Goal: Browse casually: Explore the website without a specific task or goal

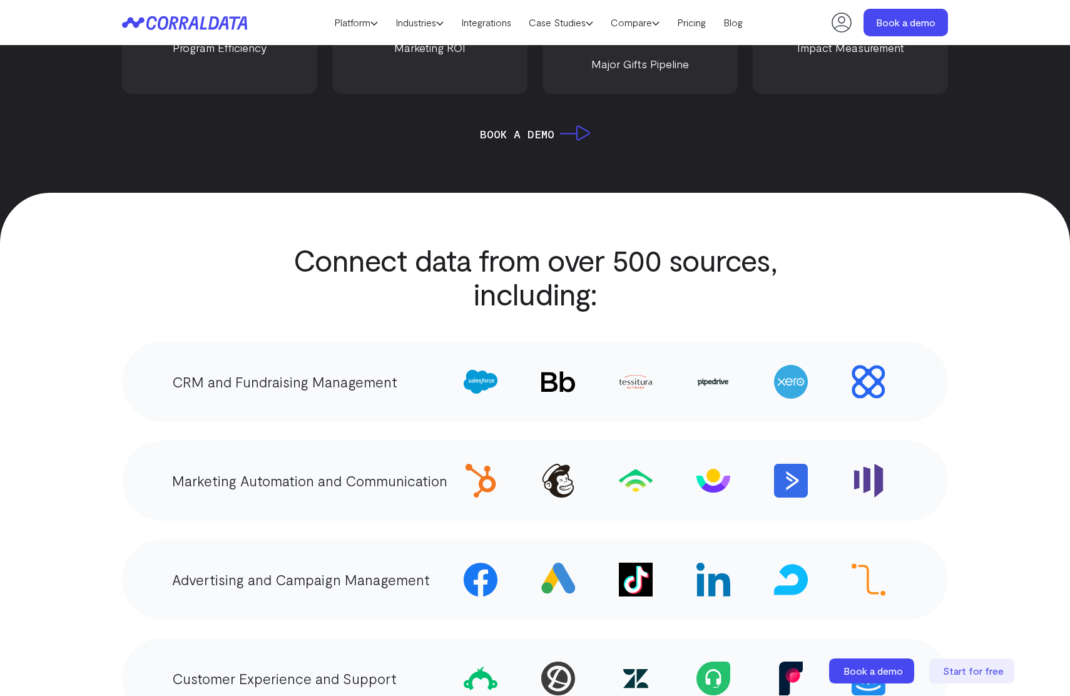
scroll to position [2518, 0]
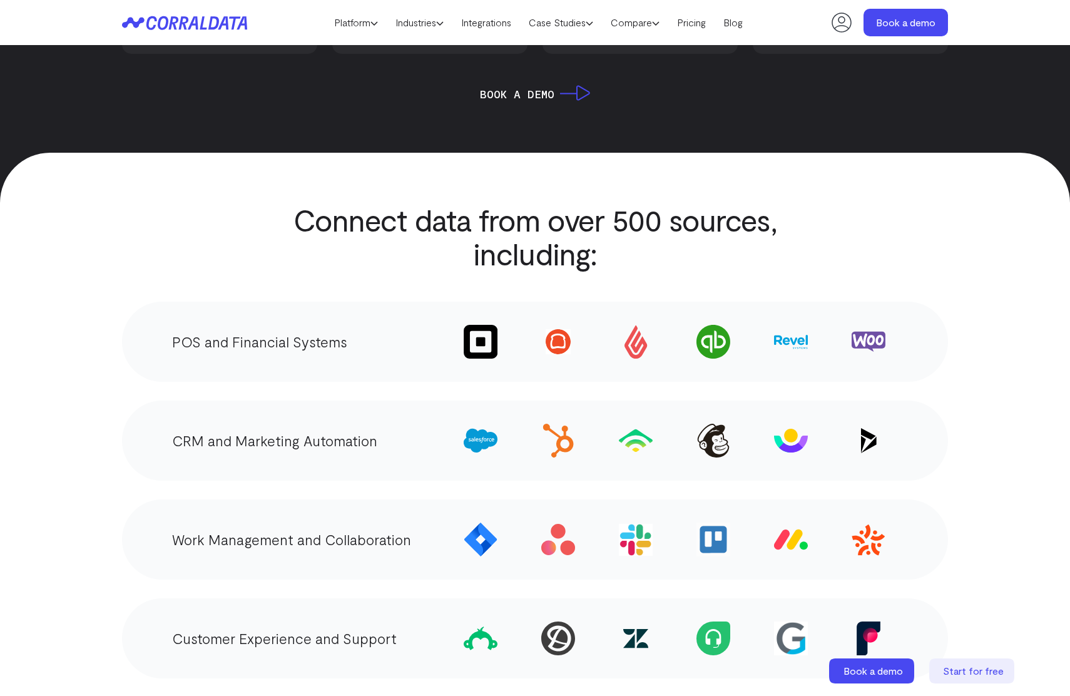
scroll to position [2513, 0]
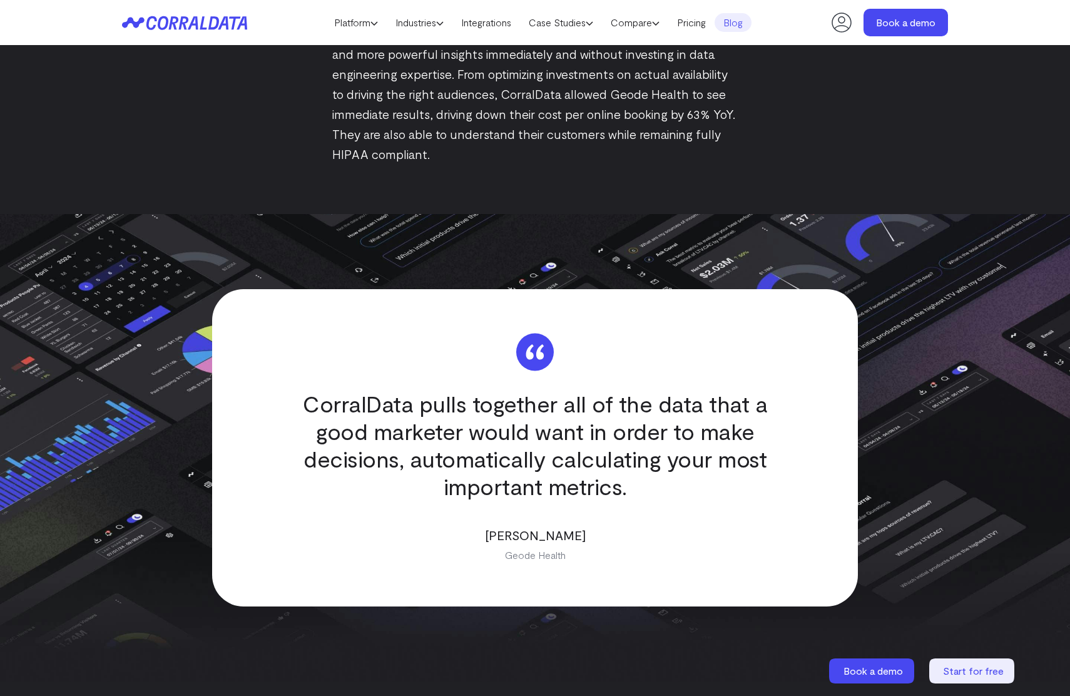
scroll to position [2518, 0]
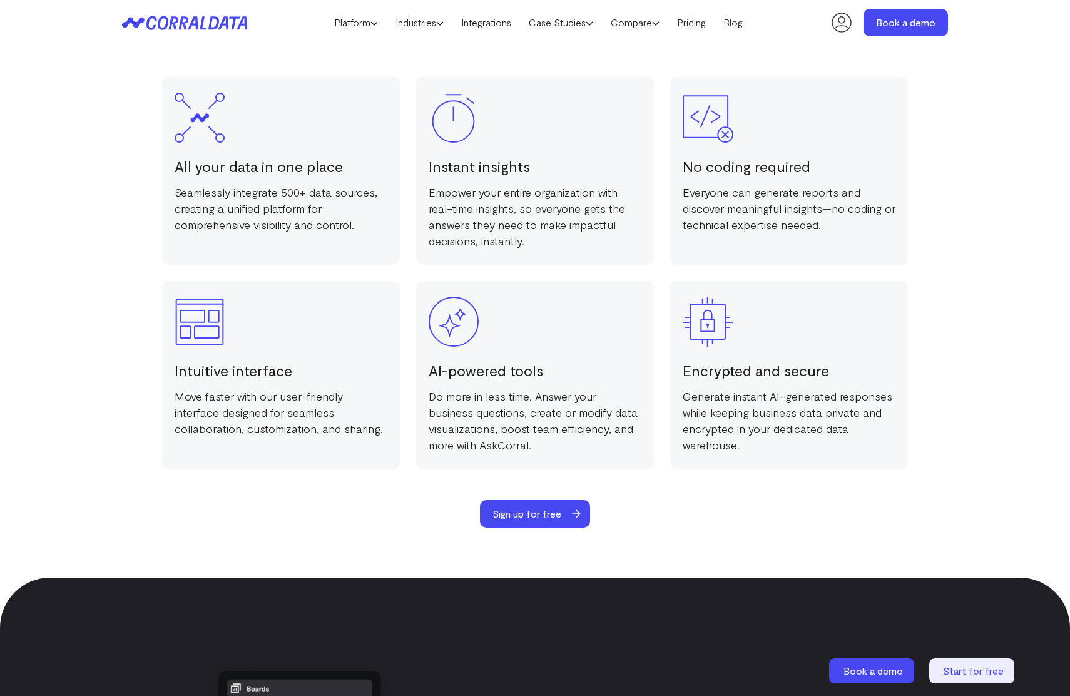
scroll to position [2518, 0]
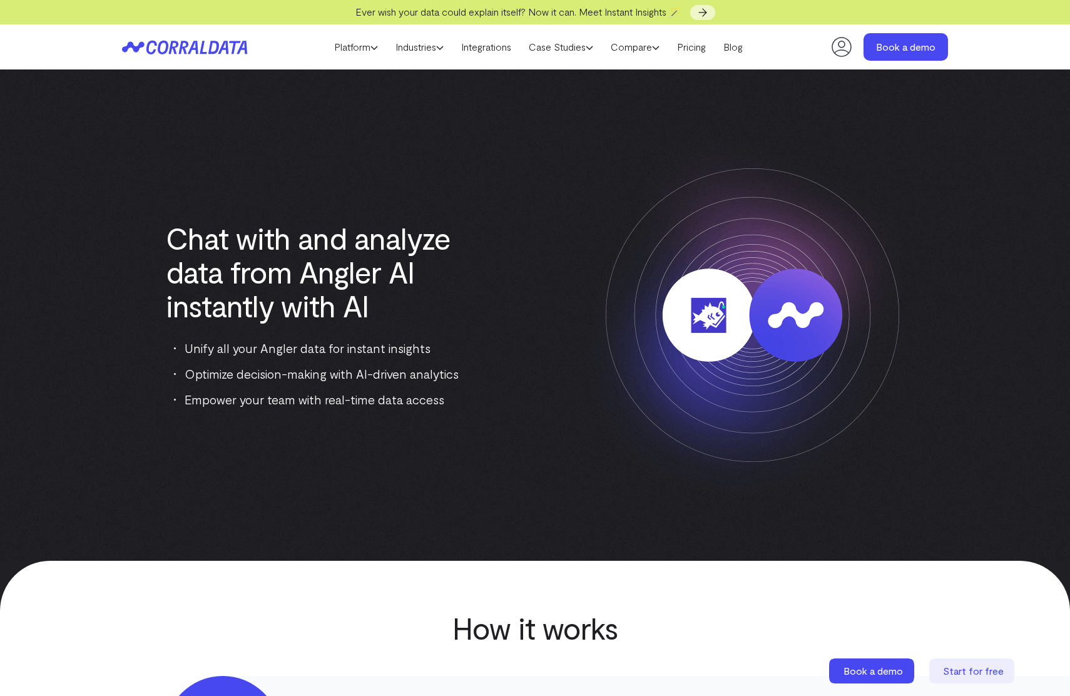
scroll to position [643, 0]
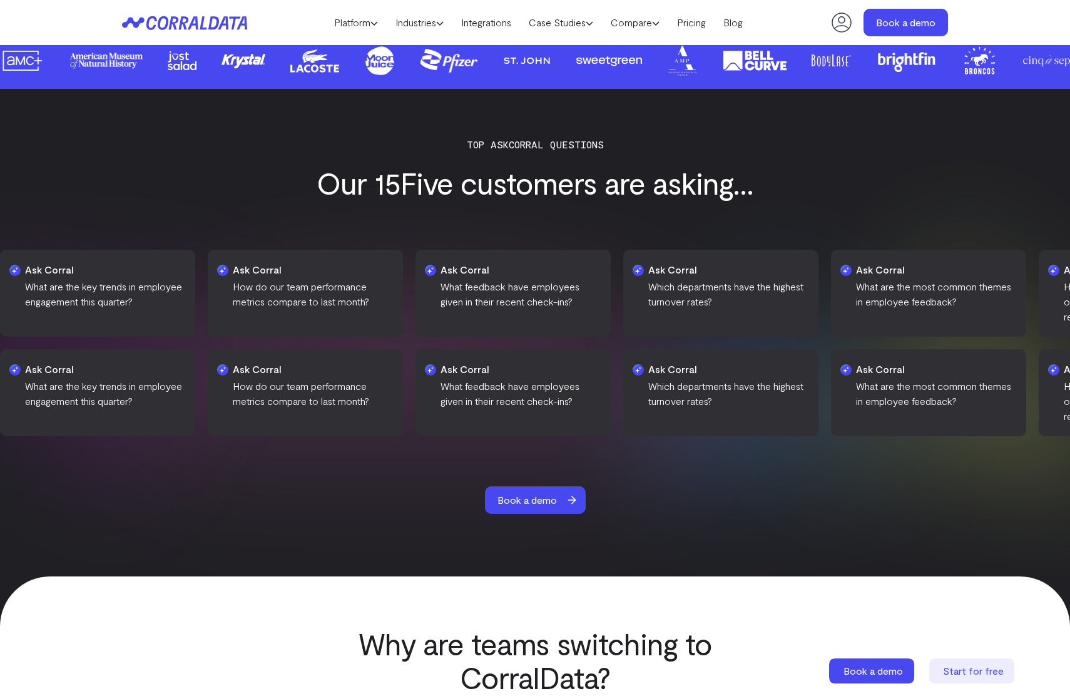
scroll to position [1893, 0]
